Goal: Task Accomplishment & Management: Use online tool/utility

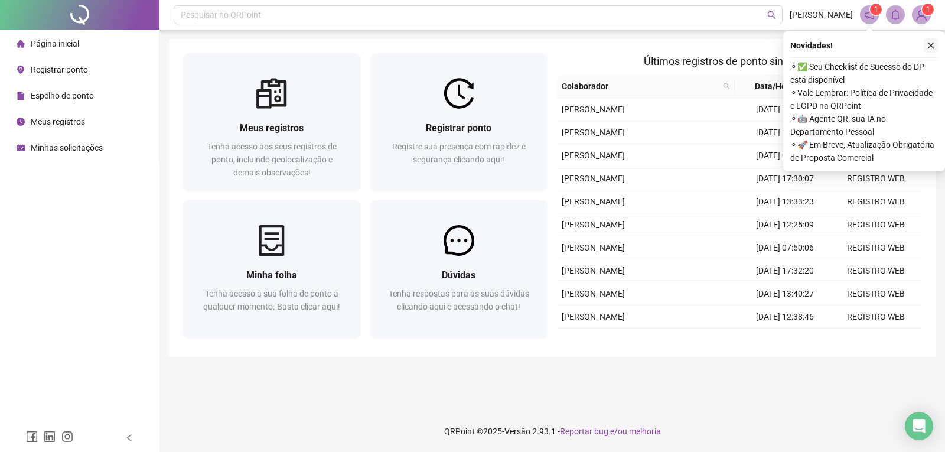
click at [932, 49] on icon "close" at bounding box center [931, 45] width 8 height 8
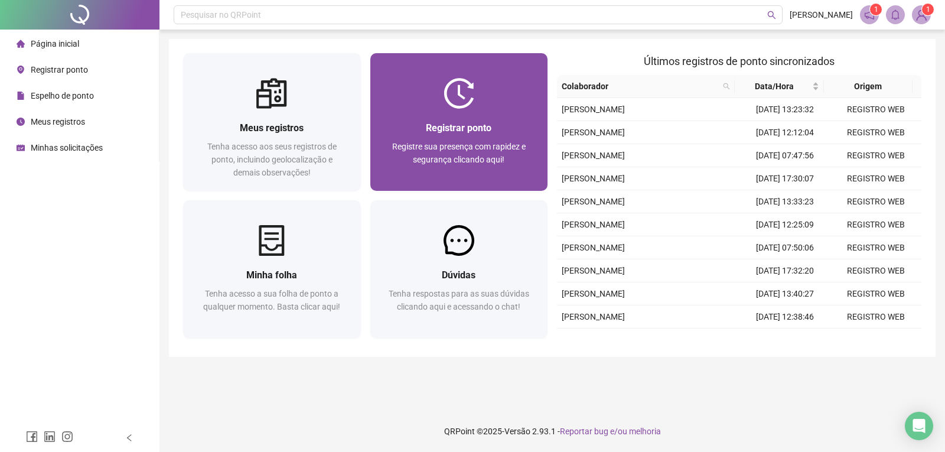
click at [461, 158] on span "Registre sua presença com rapidez e segurança clicando aqui!" at bounding box center [458, 153] width 133 height 22
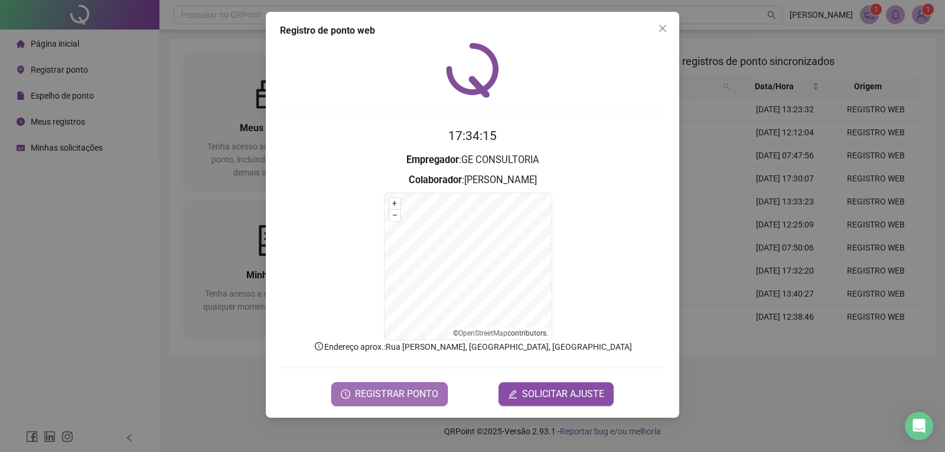
click at [420, 386] on button "REGISTRAR PONTO" at bounding box center [389, 394] width 116 height 24
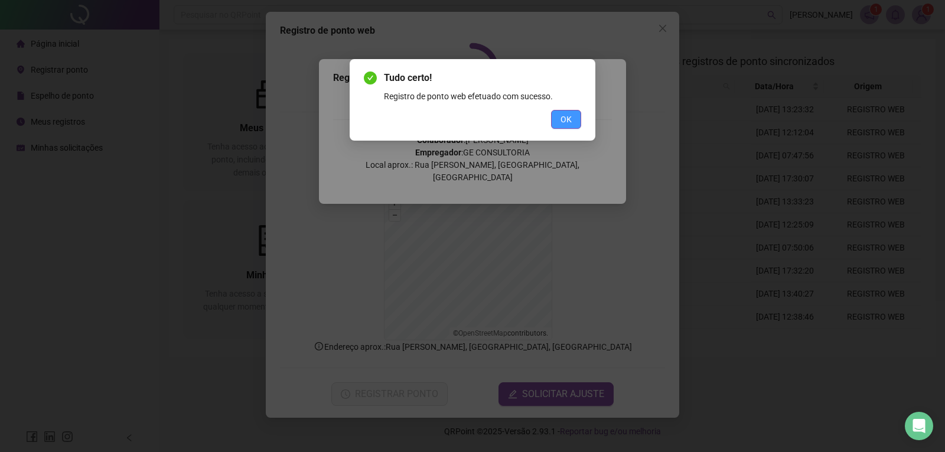
click at [569, 115] on span "OK" at bounding box center [565, 119] width 11 height 13
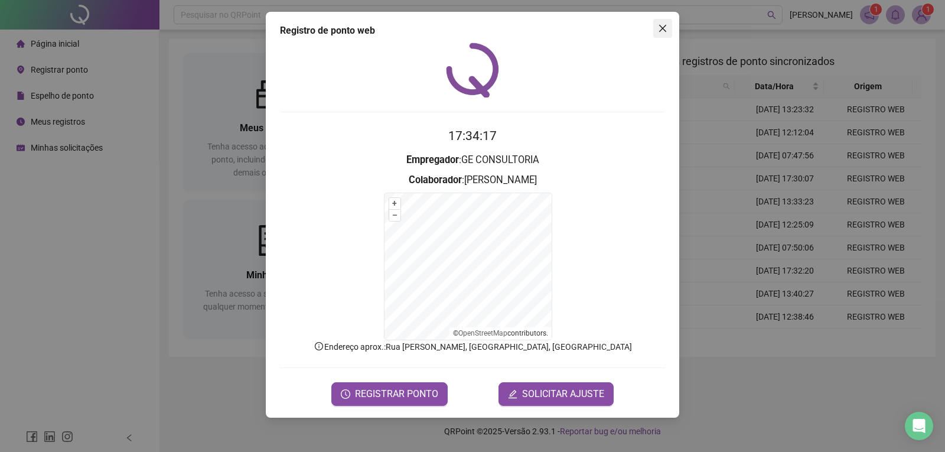
click at [662, 30] on icon "close" at bounding box center [662, 28] width 9 height 9
